Goal: Transaction & Acquisition: Purchase product/service

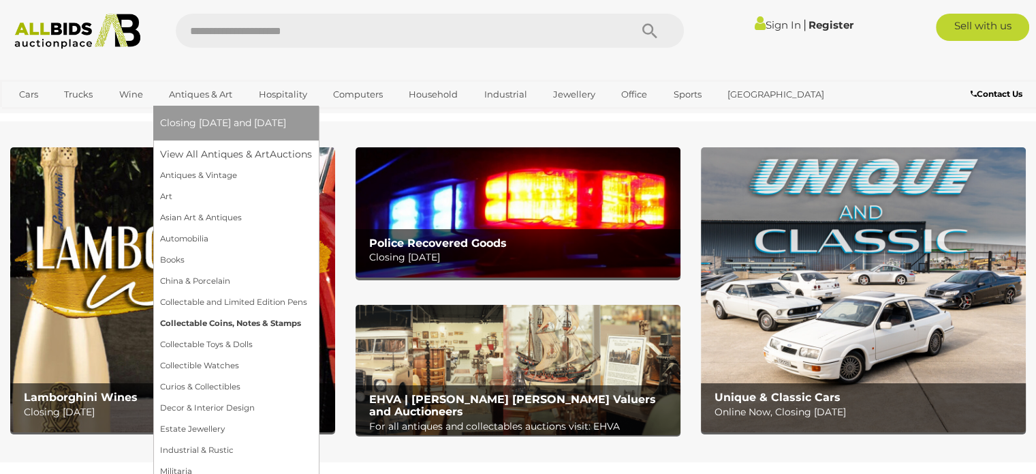
click at [252, 318] on link "Collectable Coins, Notes & Stamps" at bounding box center [236, 323] width 152 height 21
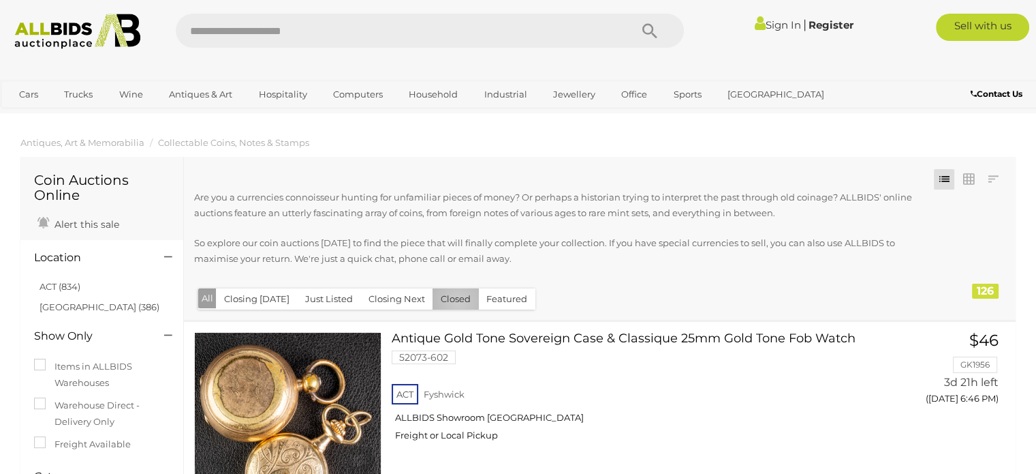
click at [453, 302] on button "Closed" at bounding box center [456, 298] width 46 height 21
